Goal: Navigation & Orientation: Find specific page/section

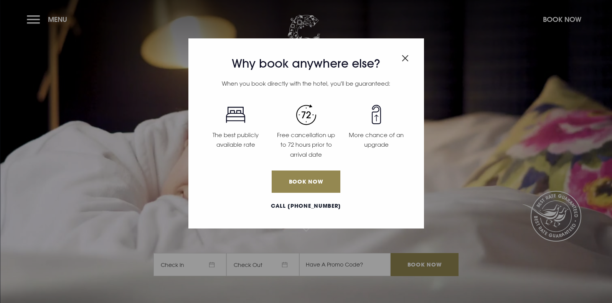
click at [404, 58] on img "Close modal" at bounding box center [405, 58] width 7 height 7
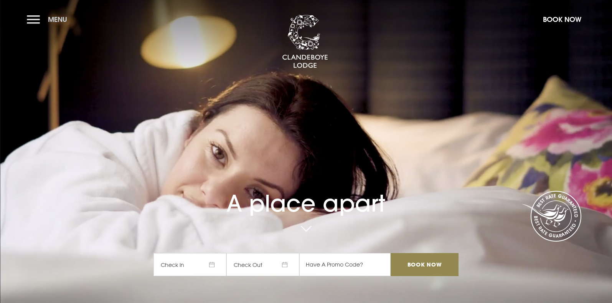
click at [38, 20] on button "Menu" at bounding box center [49, 19] width 44 height 17
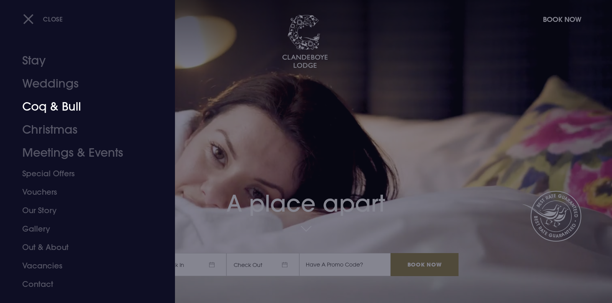
click at [63, 103] on link "Coq & Bull" at bounding box center [82, 106] width 121 height 23
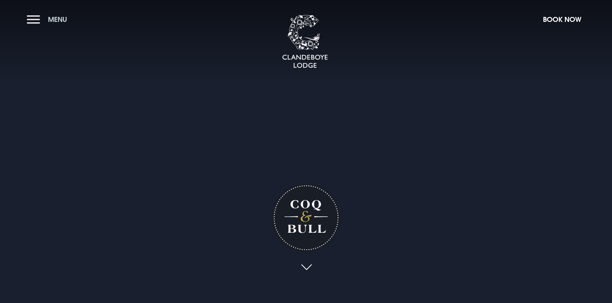
click at [36, 17] on button "Menu" at bounding box center [49, 19] width 44 height 17
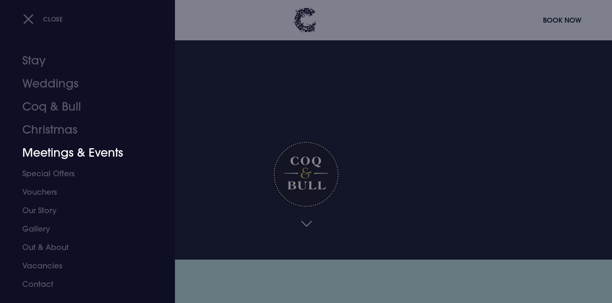
scroll to position [38, 0]
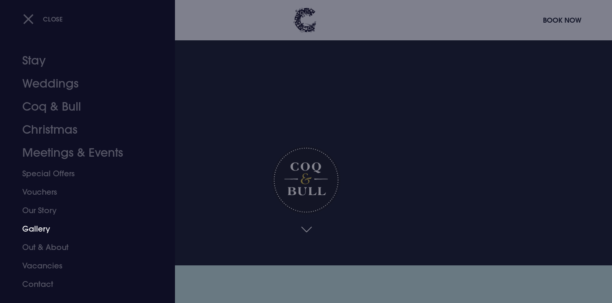
click at [42, 232] on link "Gallery" at bounding box center [82, 229] width 121 height 18
